Goal: Information Seeking & Learning: Learn about a topic

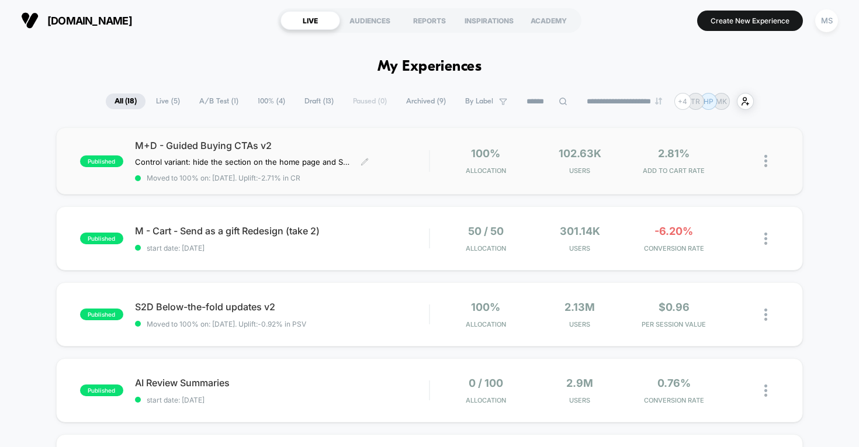
click at [247, 146] on span "M+D - Guided Buying CTAs v2" at bounding box center [282, 146] width 295 height 12
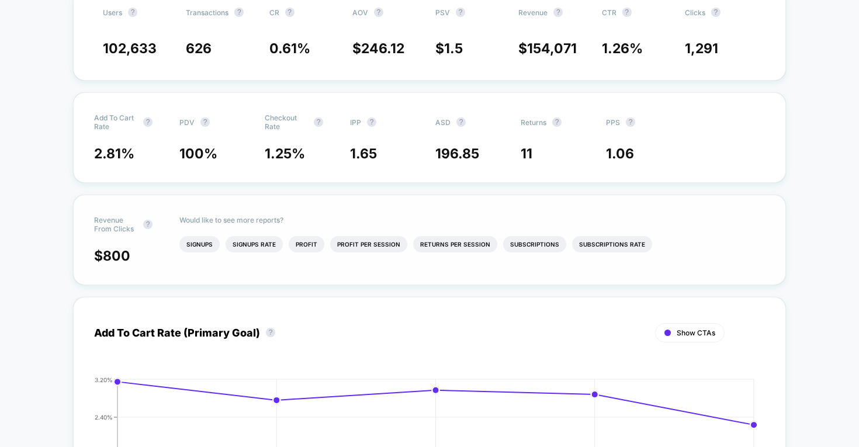
scroll to position [812, 0]
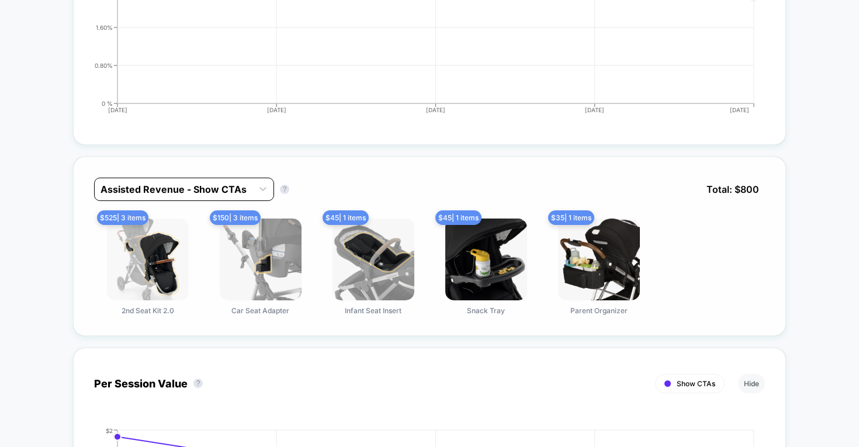
click at [236, 196] on div at bounding box center [174, 189] width 146 height 14
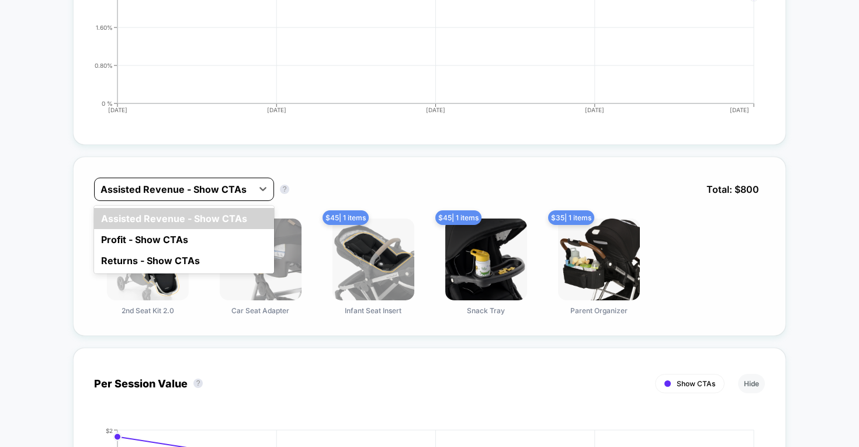
click at [235, 196] on div at bounding box center [174, 189] width 146 height 14
click at [270, 198] on div at bounding box center [263, 188] width 21 height 21
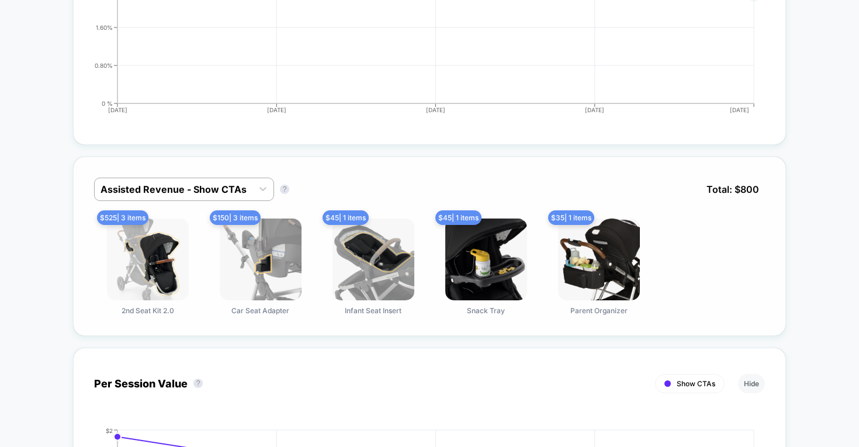
click at [333, 199] on div "Assisted Revenue - Show CTAs Assisted Revenue - Show CTAs ? Total: $ 800" at bounding box center [429, 198] width 671 height 41
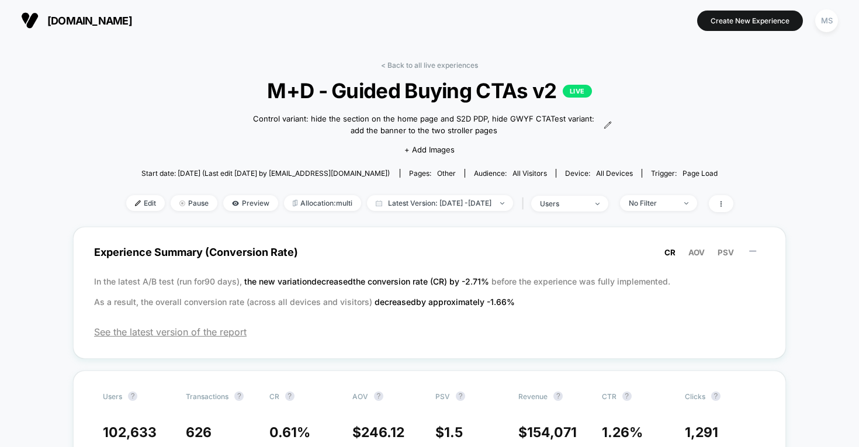
scroll to position [0, 0]
